Goal: Information Seeking & Learning: Learn about a topic

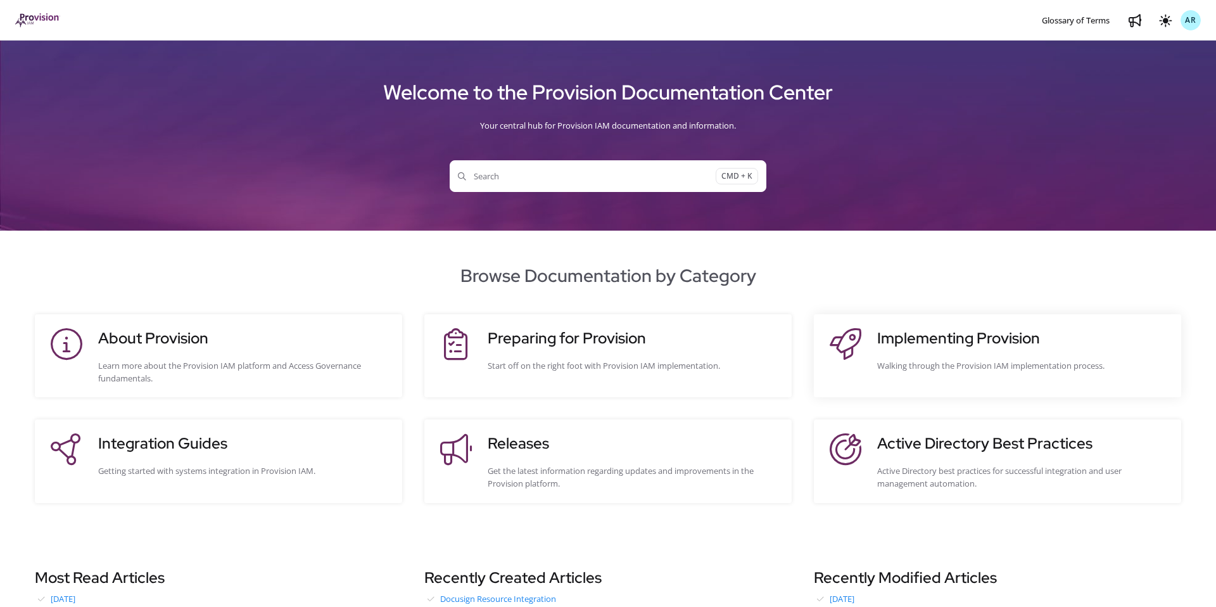
click at [960, 329] on h3 "Implementing Provision" at bounding box center [1022, 338] width 291 height 23
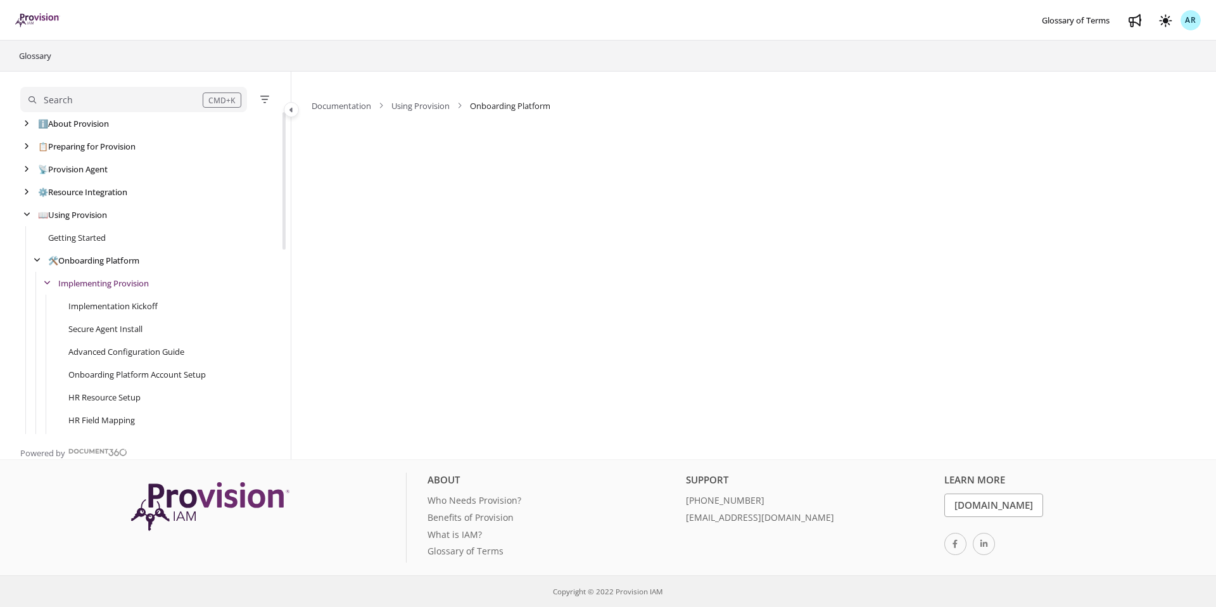
scroll to position [46, 0]
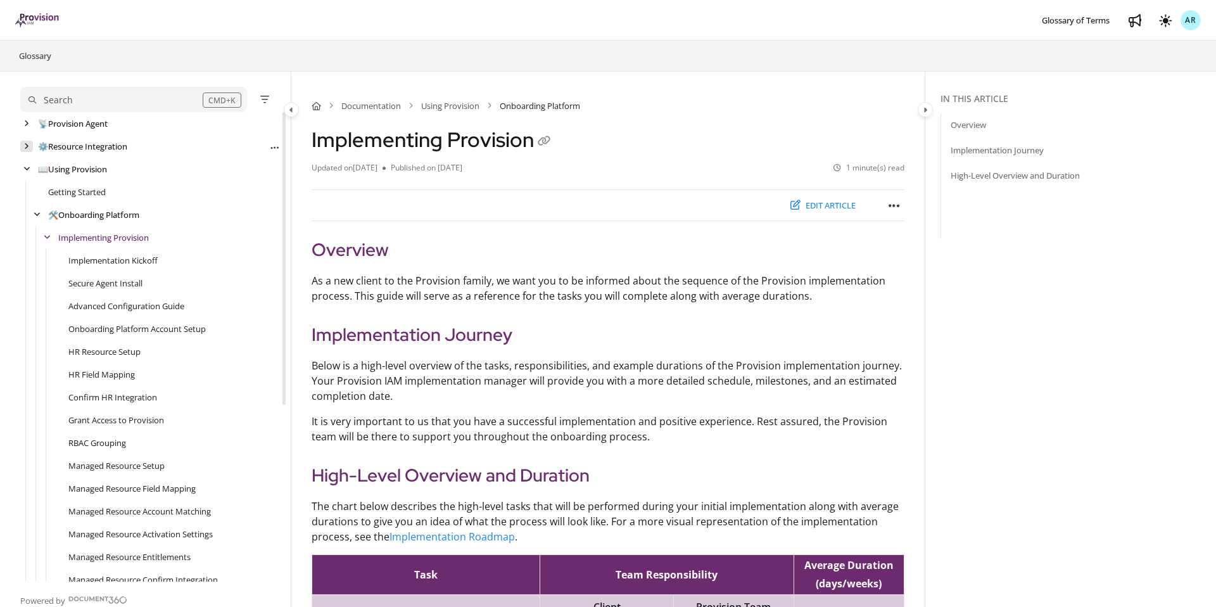
click at [28, 148] on icon "arrow" at bounding box center [26, 146] width 5 height 8
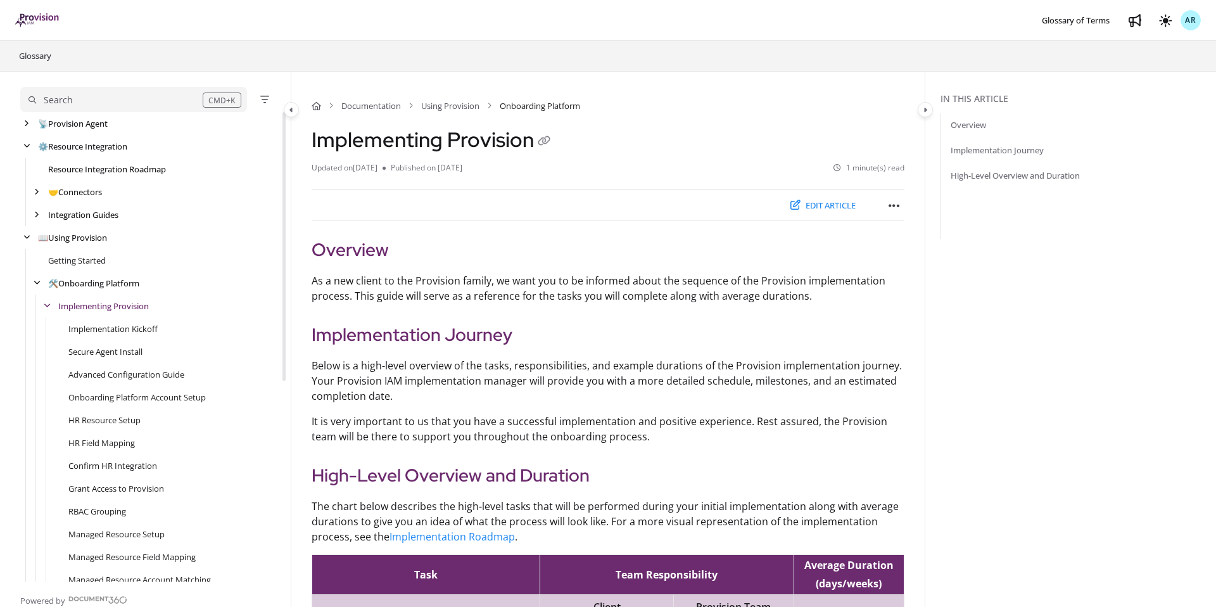
click at [87, 166] on link "Resource Integration Roadmap" at bounding box center [107, 169] width 118 height 13
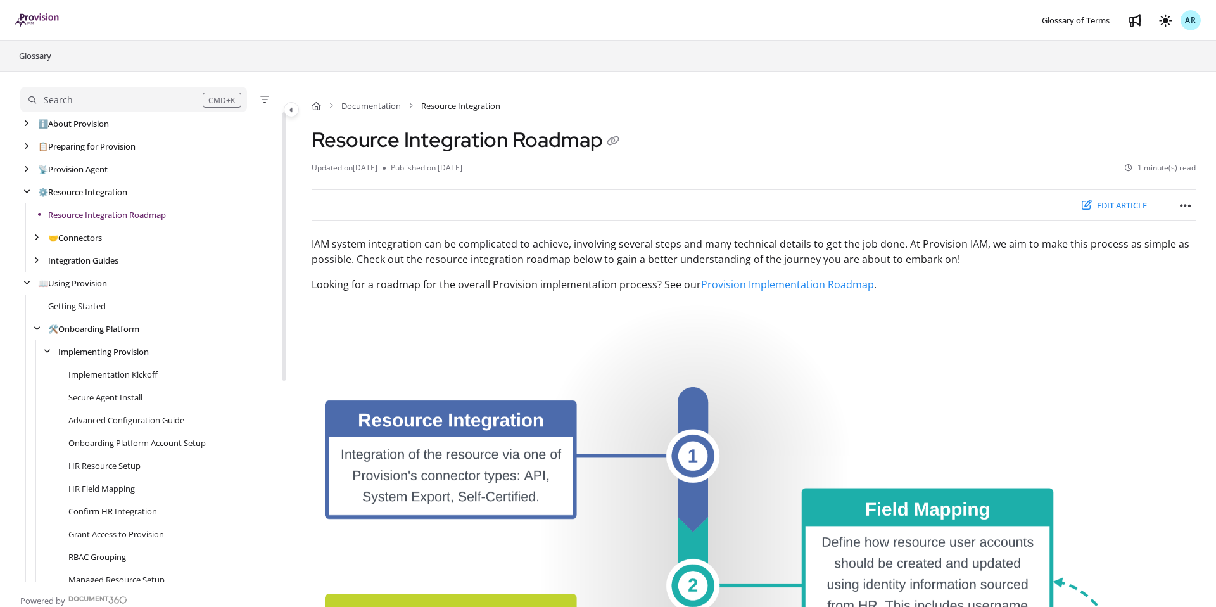
click at [34, 15] on img "Project logo" at bounding box center [37, 20] width 45 height 14
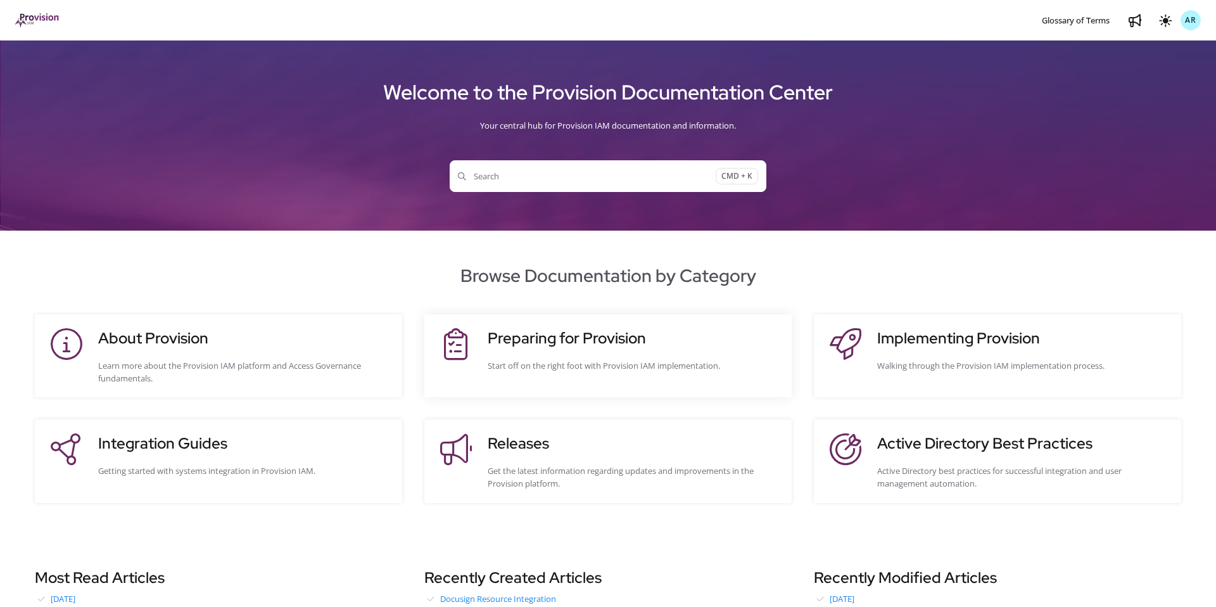
click at [583, 341] on h3 "Preparing for Provision" at bounding box center [633, 338] width 291 height 23
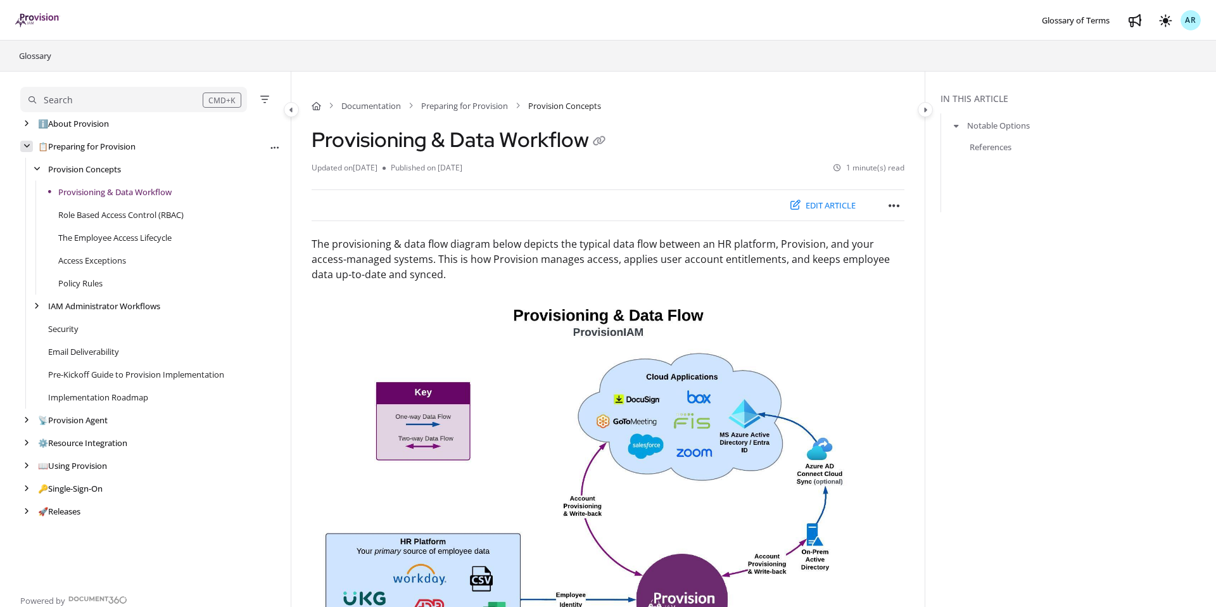
click at [27, 146] on icon "arrow" at bounding box center [26, 146] width 7 height 8
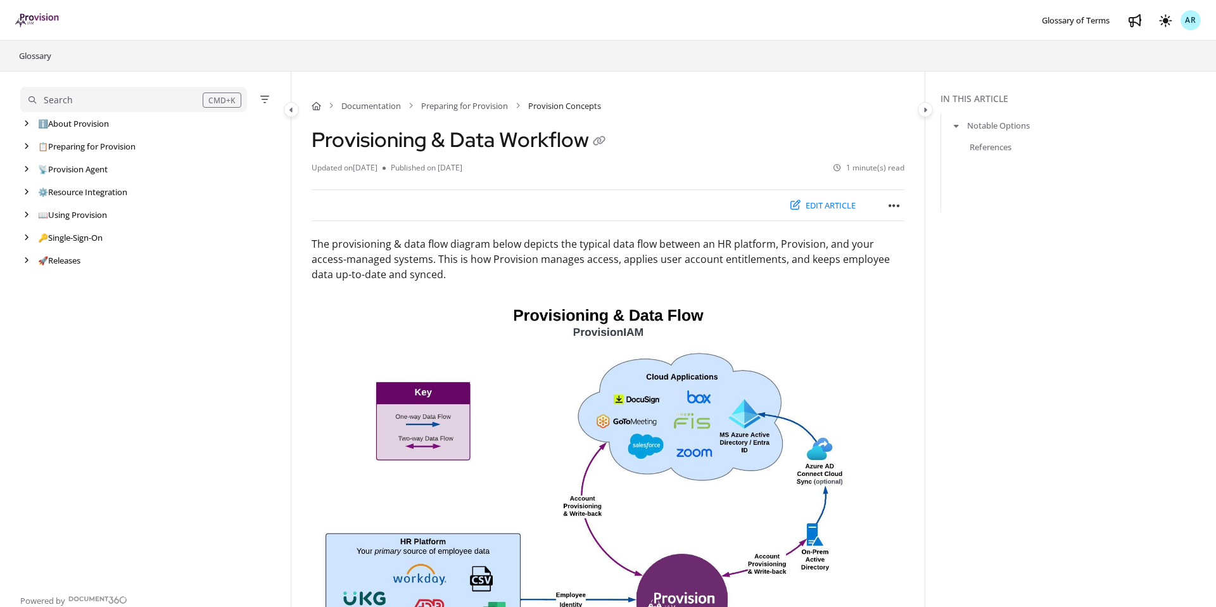
click at [47, 9] on d360-header-logo "Skip to main content" at bounding box center [47, 20] width 65 height 30
click at [46, 19] on img "Project logo" at bounding box center [37, 20] width 45 height 14
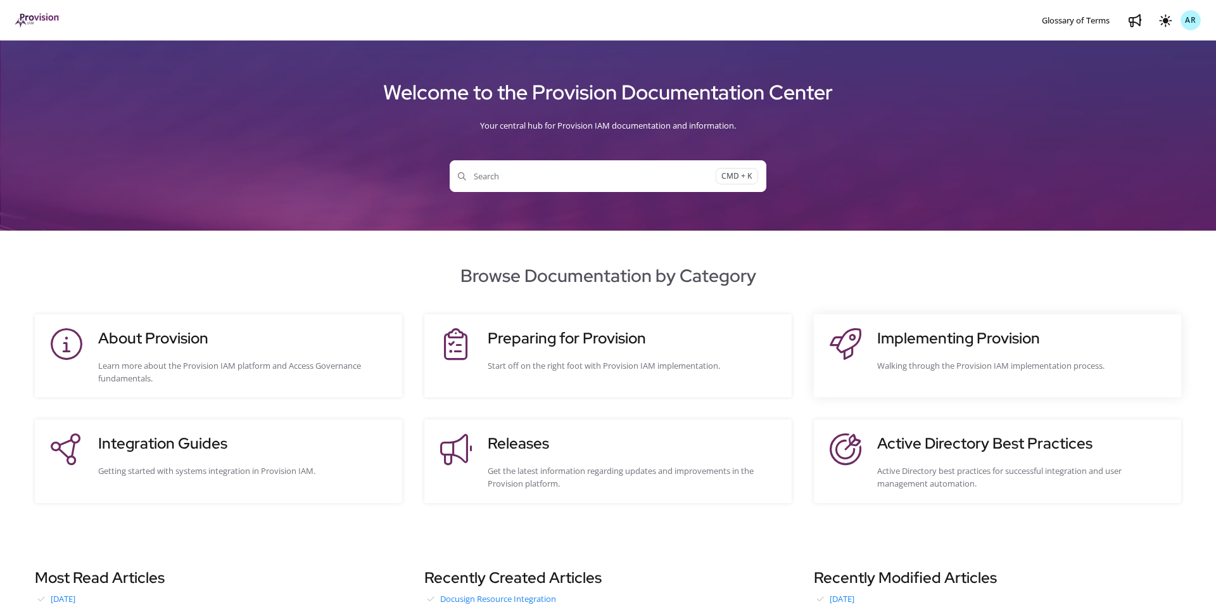
click at [912, 338] on h3 "Implementing Provision" at bounding box center [1022, 338] width 291 height 23
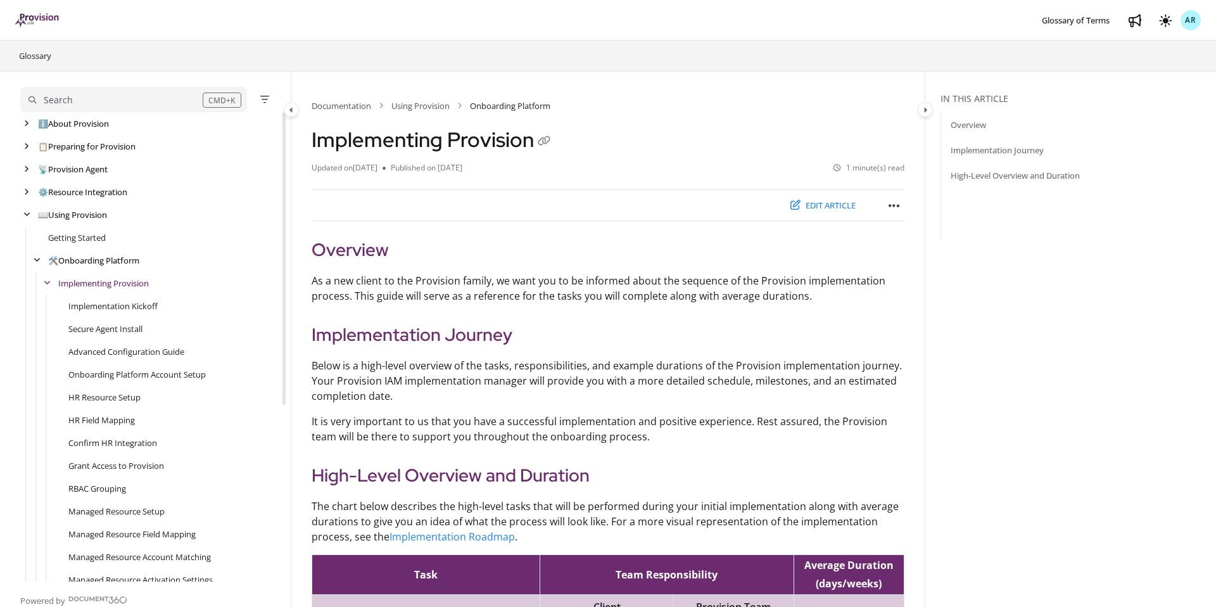
scroll to position [46, 0]
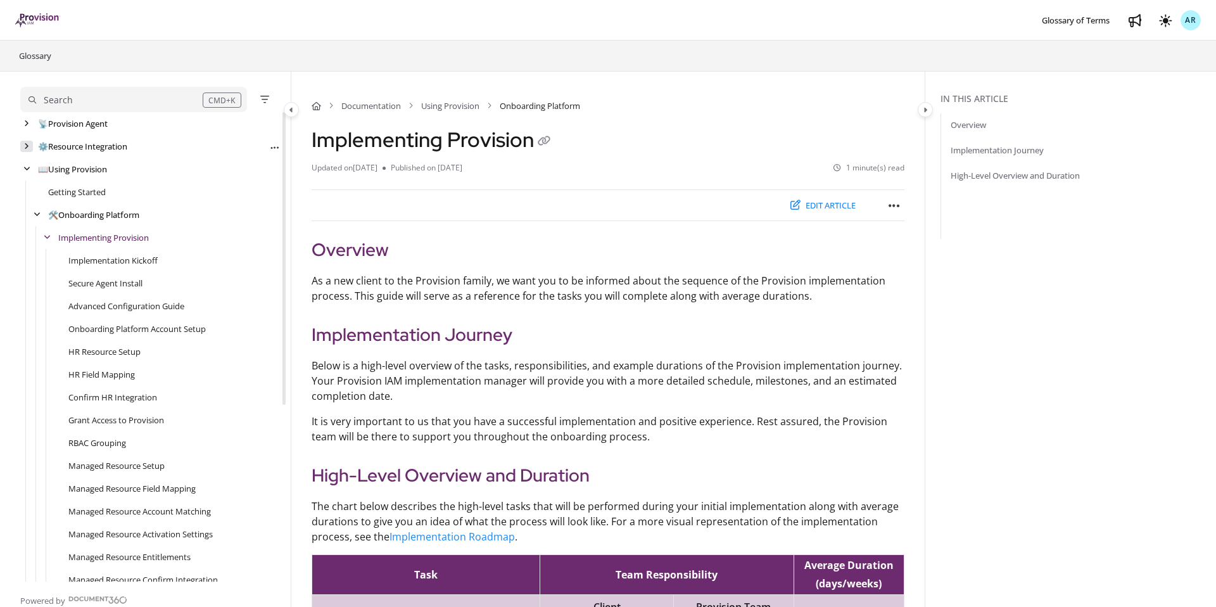
click at [26, 144] on icon "arrow" at bounding box center [26, 146] width 5 height 8
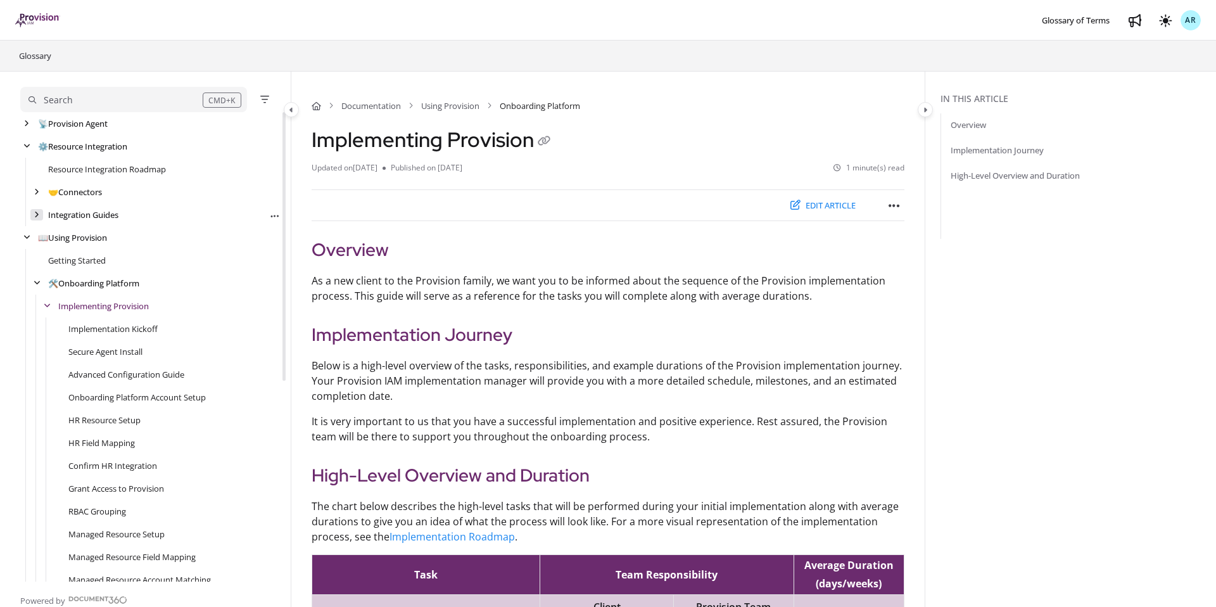
click at [38, 213] on icon "arrow" at bounding box center [36, 215] width 5 height 8
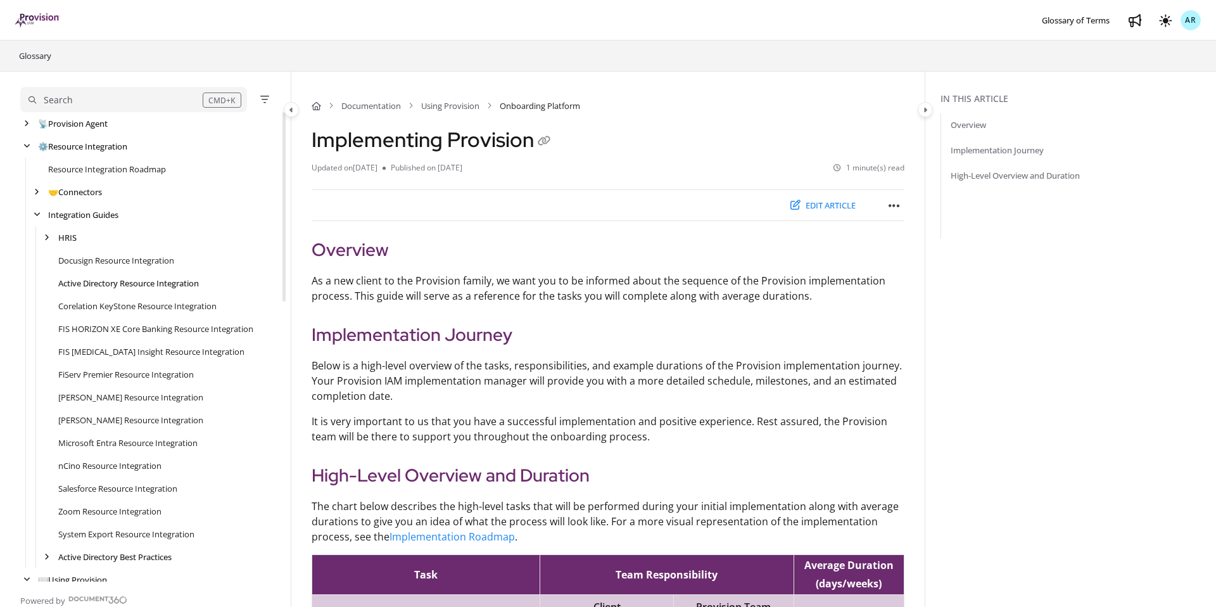
click at [93, 280] on link "Active Directory Resource Integration" at bounding box center [128, 283] width 141 height 13
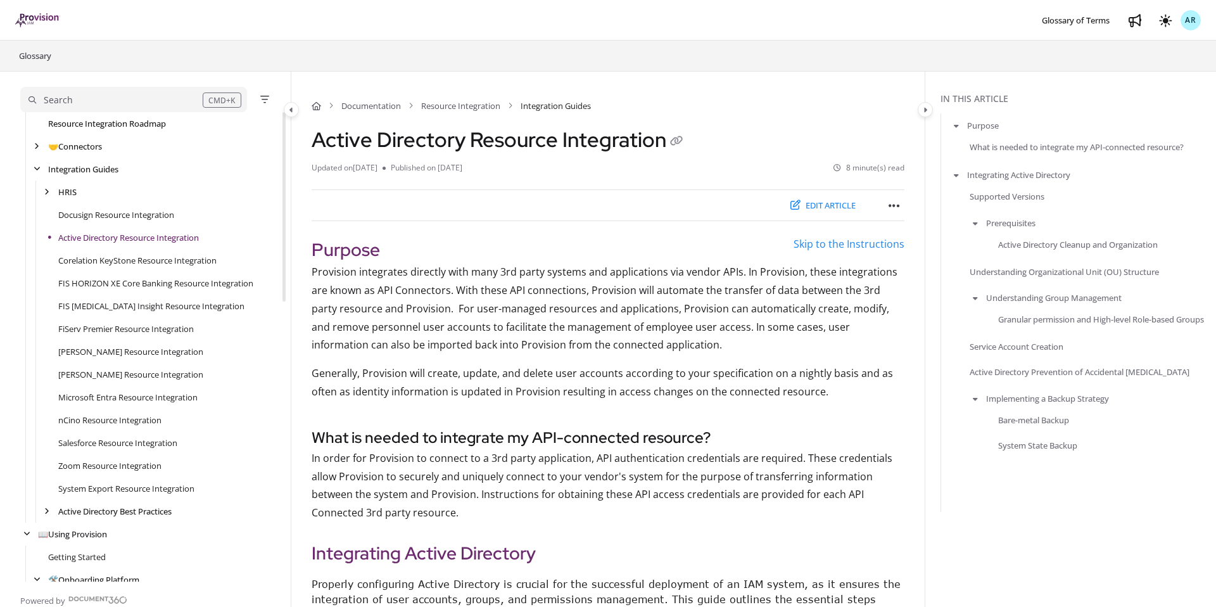
click at [133, 125] on link "Resource Integration Roadmap" at bounding box center [107, 123] width 118 height 13
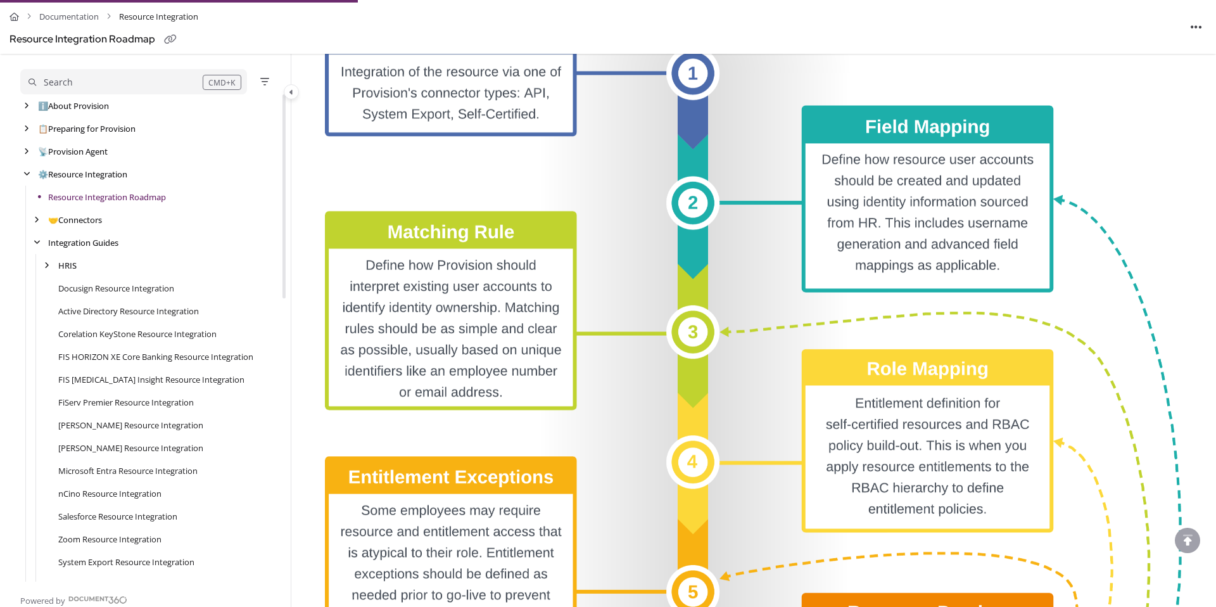
scroll to position [384, 0]
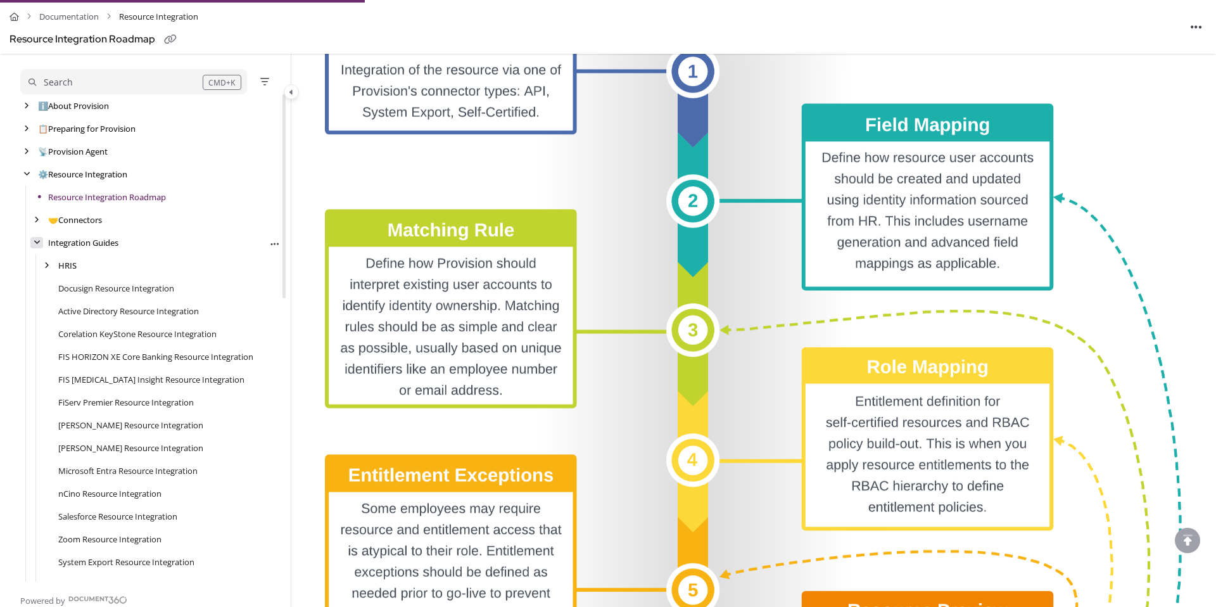
click at [37, 241] on icon "arrow" at bounding box center [37, 243] width 7 height 8
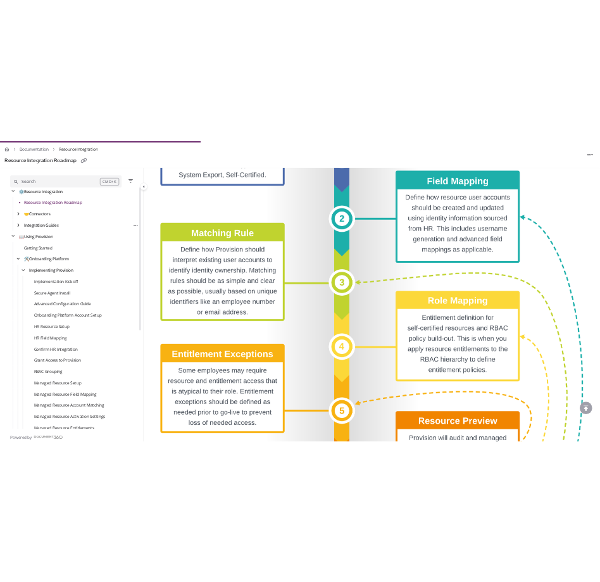
scroll to position [469, 0]
